Goal: Check status: Check status

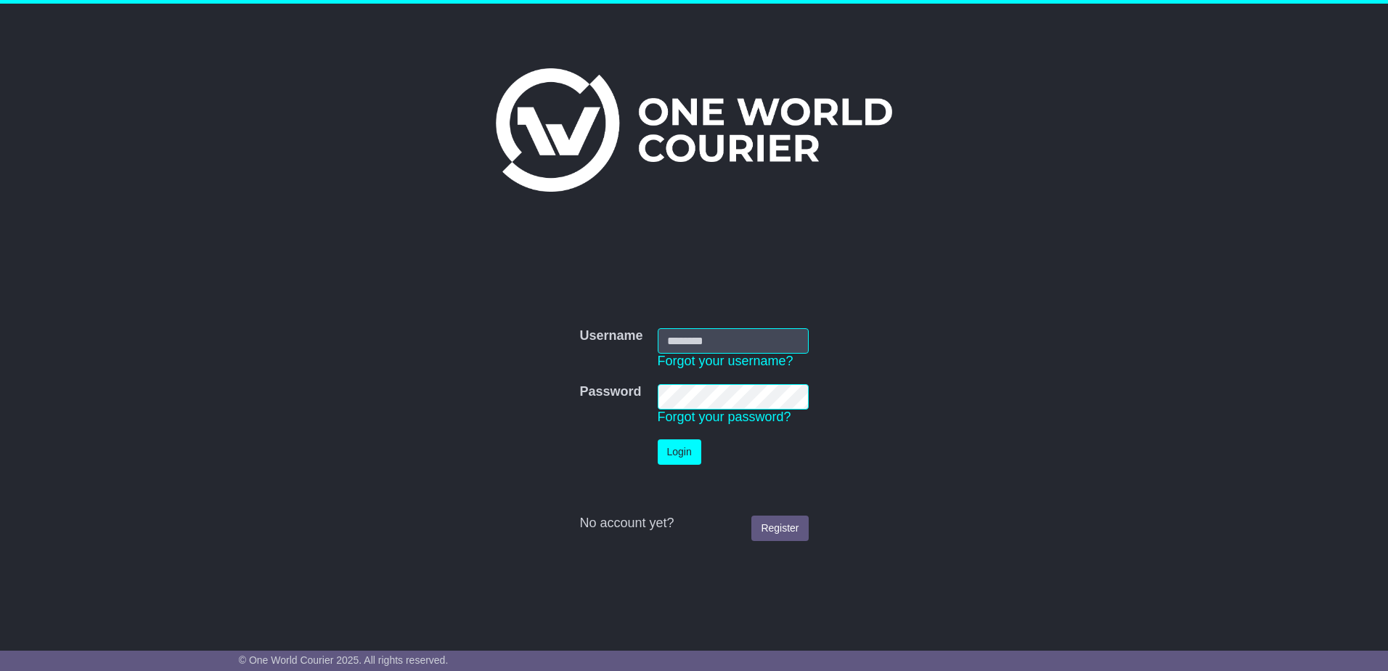
click at [756, 333] on input "Username" at bounding box center [733, 340] width 151 height 25
type input "**********"
click at [658, 439] on button "Login" at bounding box center [680, 451] width 44 height 25
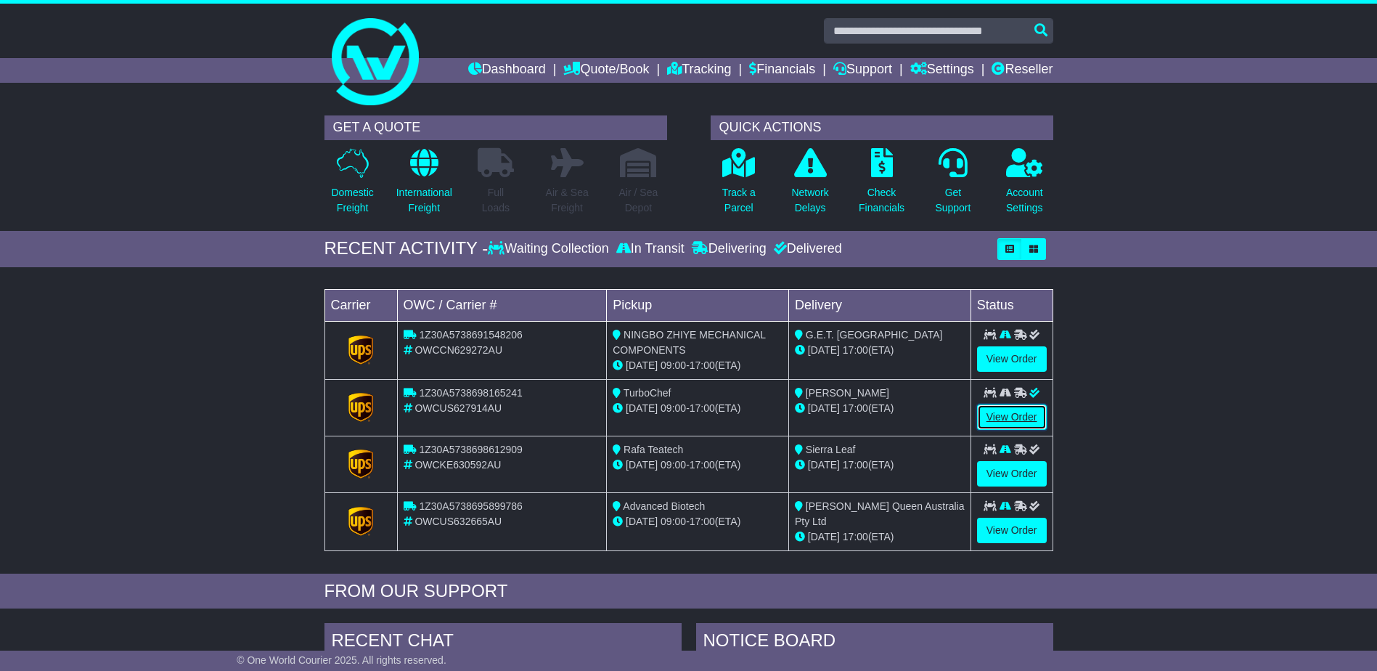
click at [1018, 417] on link "View Order" at bounding box center [1012, 416] width 70 height 25
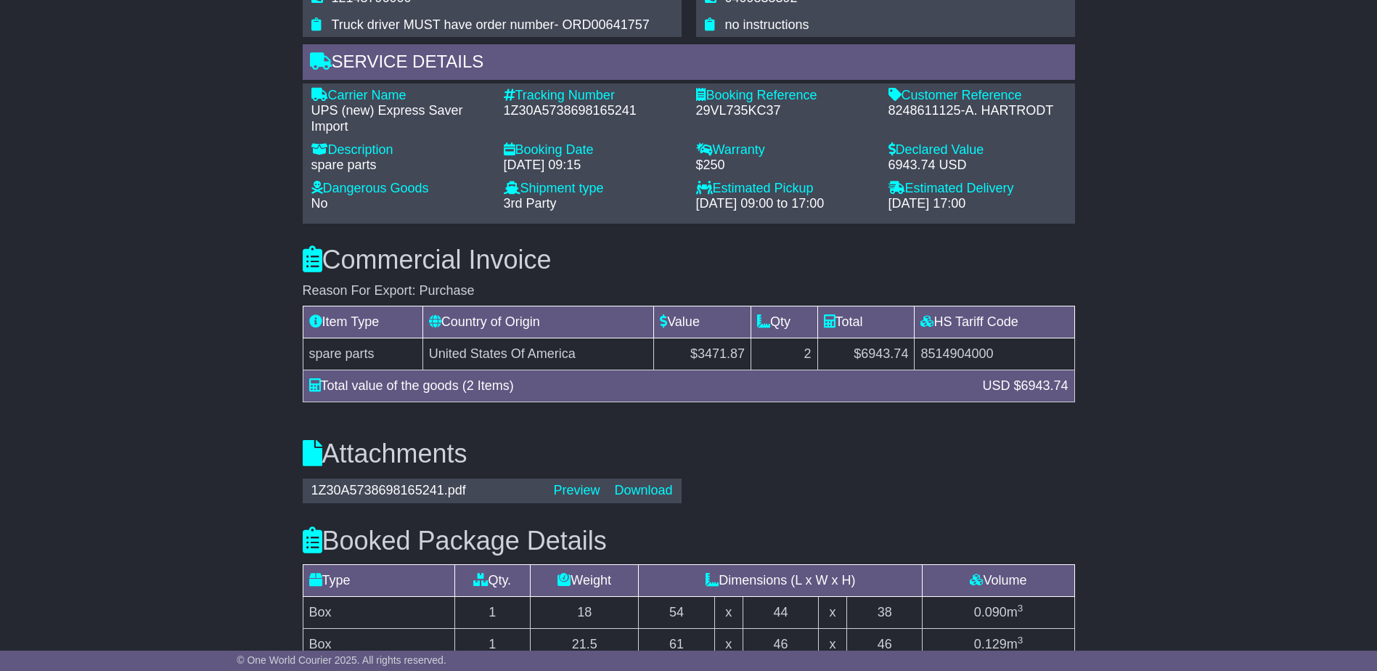
scroll to position [1234, 0]
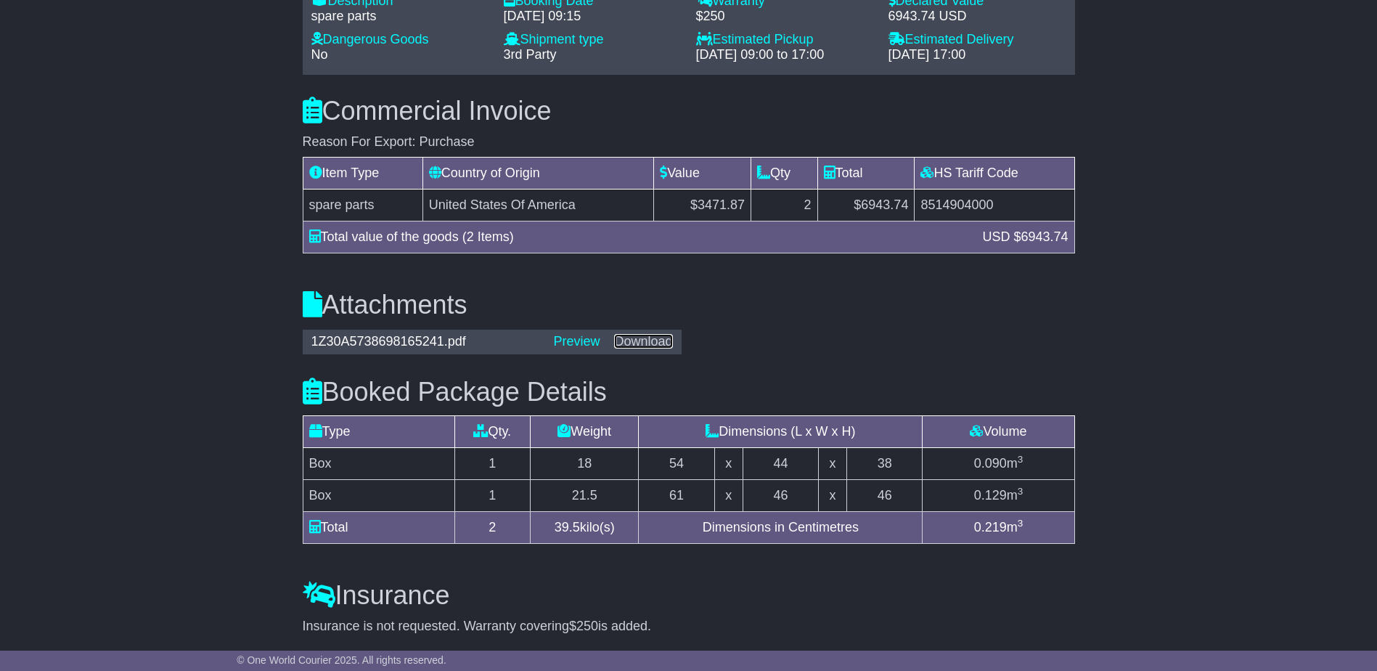
click at [644, 334] on link "Download" at bounding box center [643, 341] width 58 height 15
drag, startPoint x: 443, startPoint y: 322, endPoint x: 298, endPoint y: 335, distance: 145.8
click at [298, 335] on div "1Z30A5738698165241.pdf Preview Download" at bounding box center [491, 342] width 393 height 28
copy div "1Z30A5738698165241"
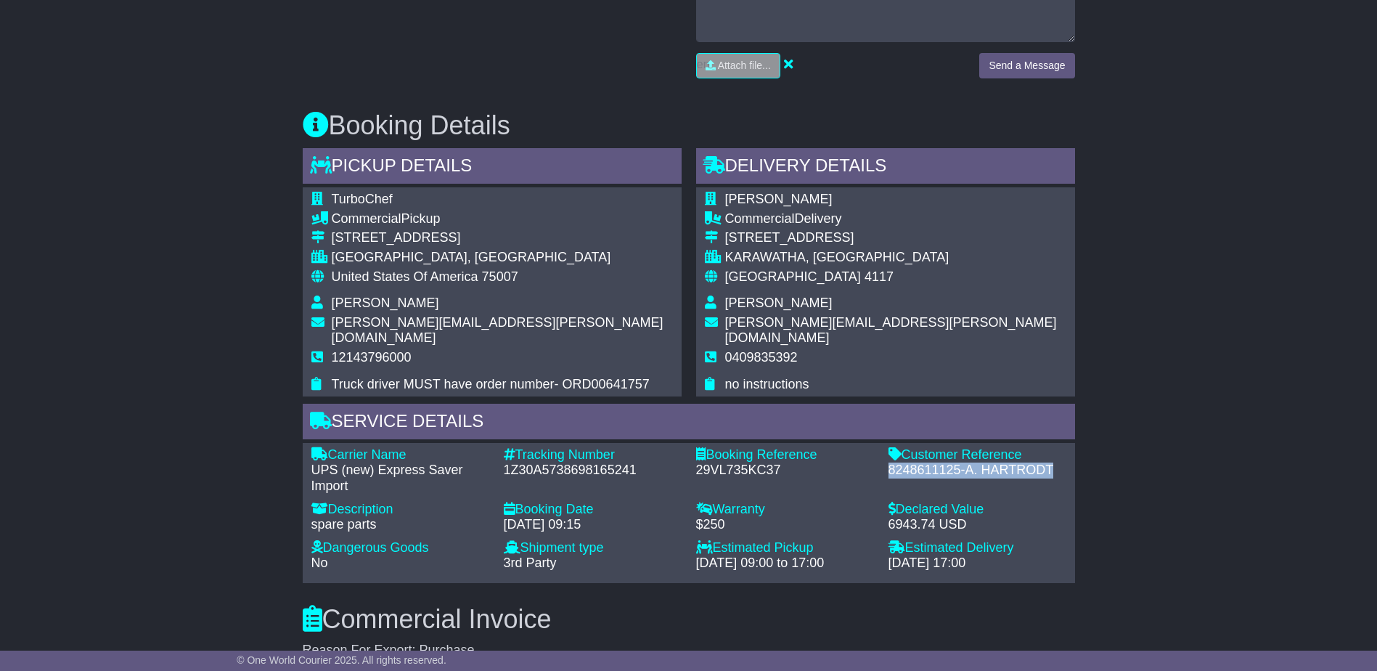
drag, startPoint x: 889, startPoint y: 455, endPoint x: 1052, endPoint y: 462, distance: 163.4
click at [1052, 462] on div "8248611125-A. HARTRODT" at bounding box center [977, 470] width 178 height 16
copy div "8248611125-A. HARTRODT"
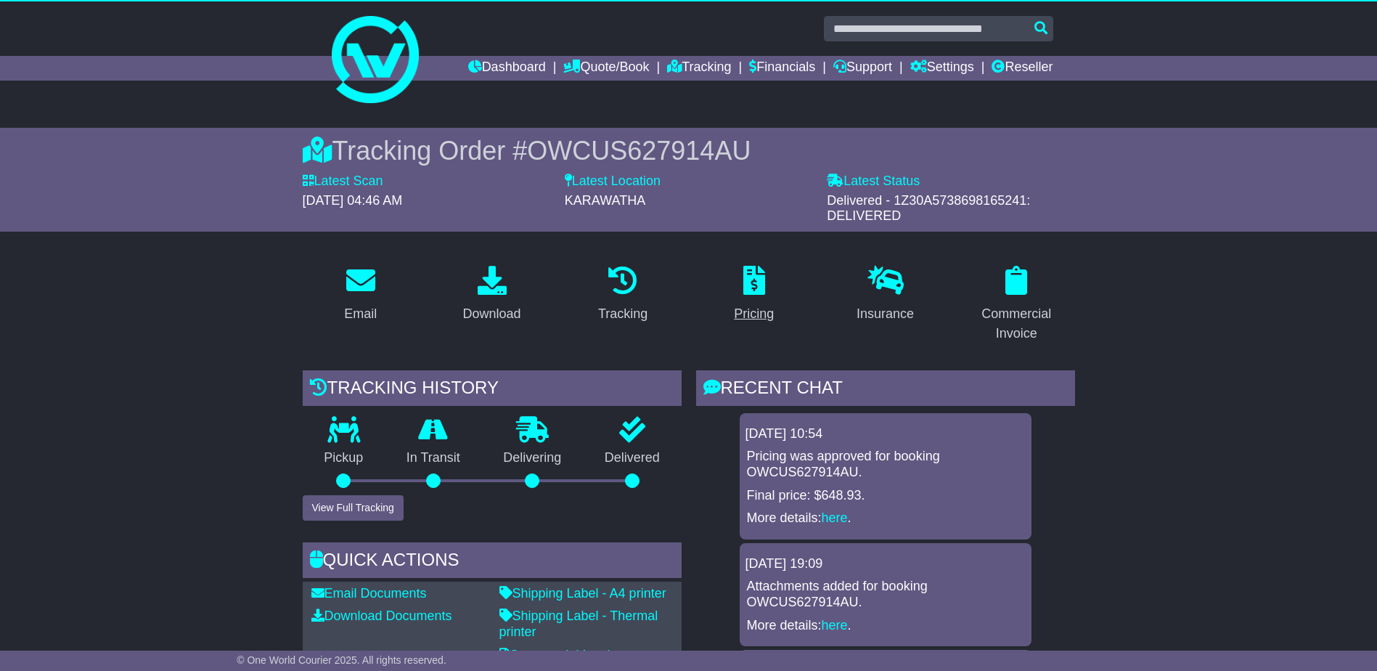
scroll to position [0, 0]
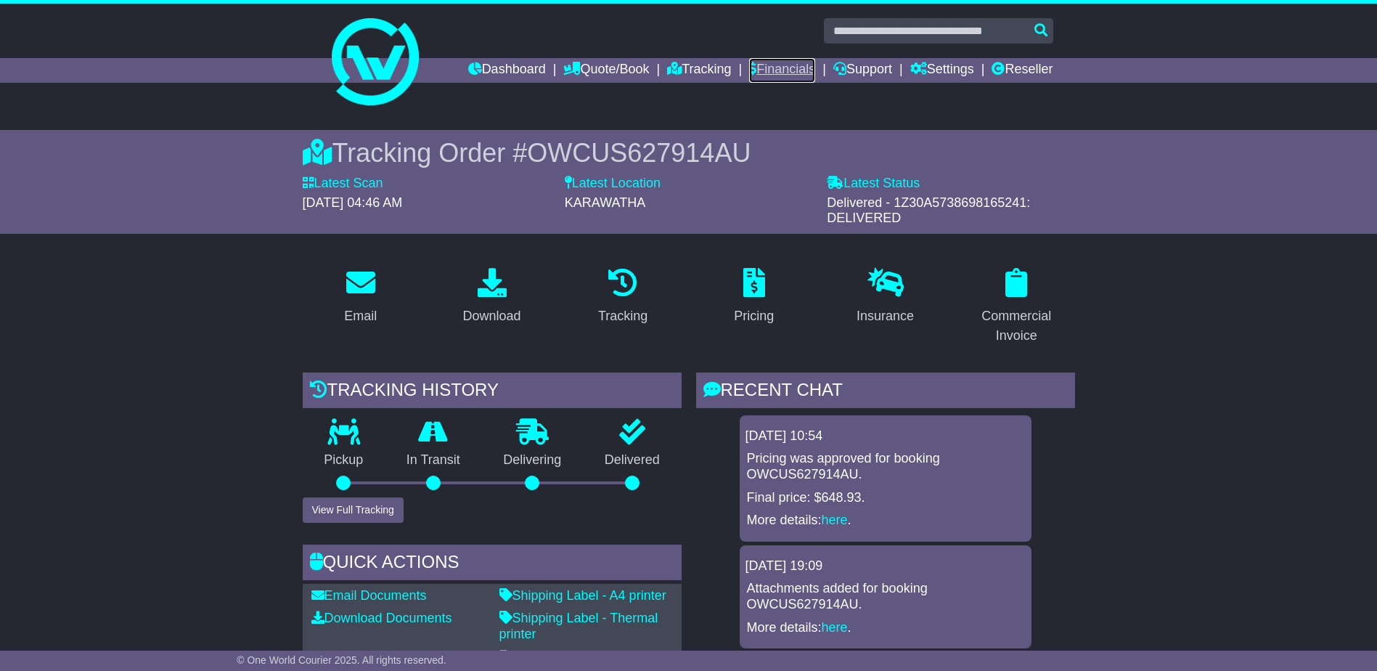
click at [772, 70] on link "Financials" at bounding box center [782, 70] width 66 height 25
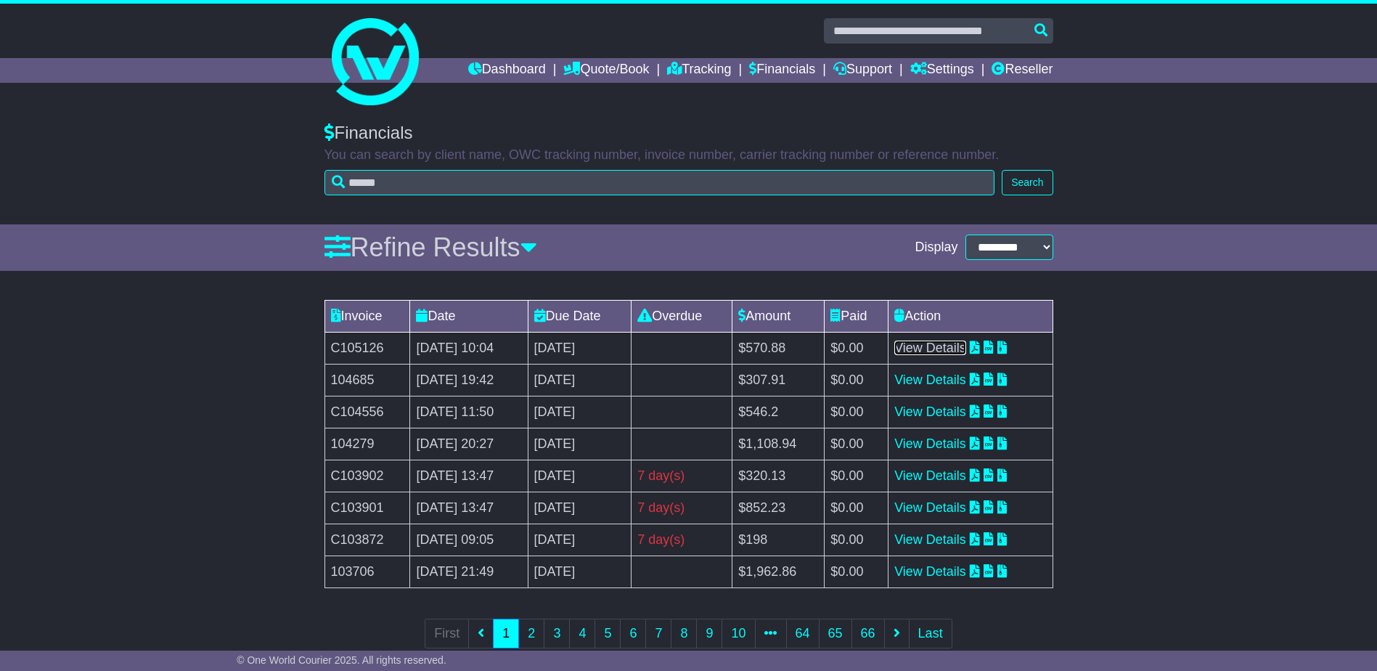
click at [955, 351] on link "View Details" at bounding box center [930, 347] width 72 height 15
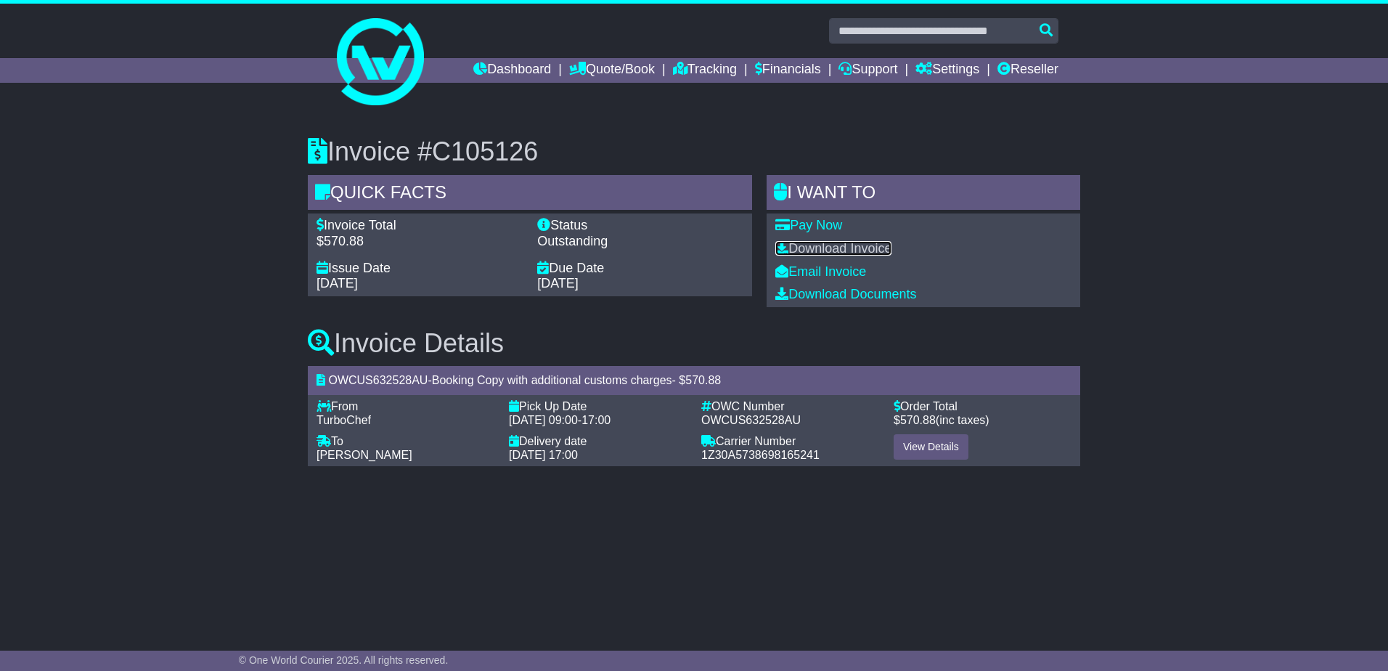
click at [872, 243] on link "Download Invoice" at bounding box center [833, 248] width 116 height 15
